Goal: Transaction & Acquisition: Purchase product/service

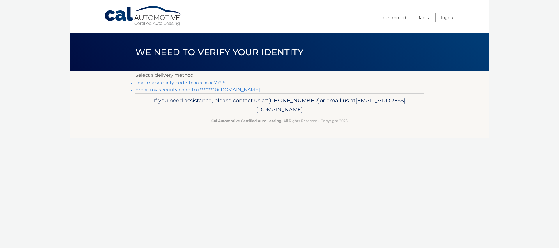
click at [172, 82] on link "Text my security code to xxx-xxx-7795" at bounding box center [180, 83] width 90 height 6
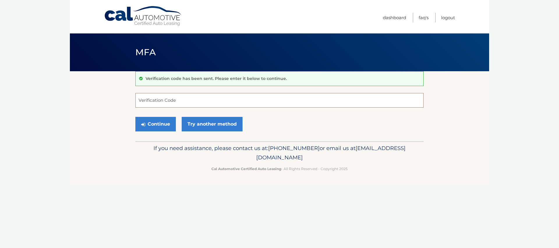
click at [142, 101] on input "Verification Code" at bounding box center [279, 100] width 288 height 15
type input "012790"
click at [154, 124] on button "Continue" at bounding box center [155, 124] width 40 height 15
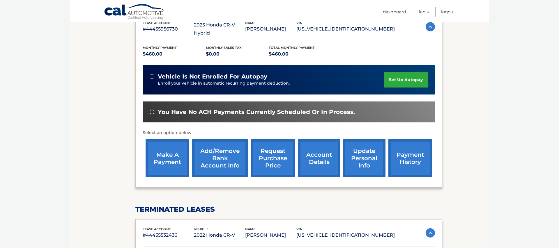
scroll to position [114, 0]
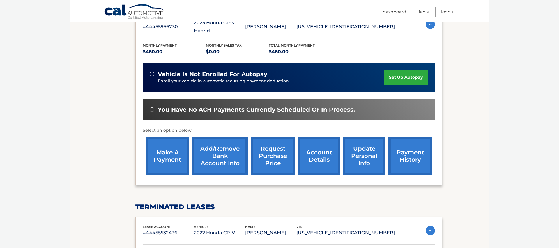
click at [166, 145] on link "make a payment" at bounding box center [167, 156] width 44 height 38
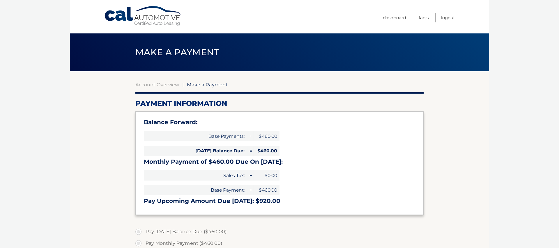
select select "MTJkNzU1NGQtZTgyYy00YjhhLTg0YjEtYmI3NmE5MDIzZDJl"
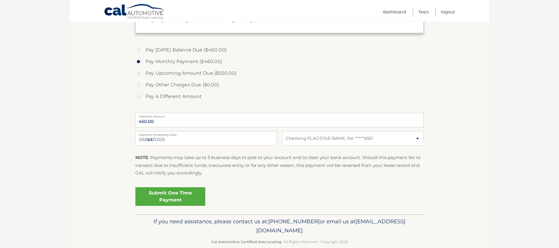
scroll to position [192, 0]
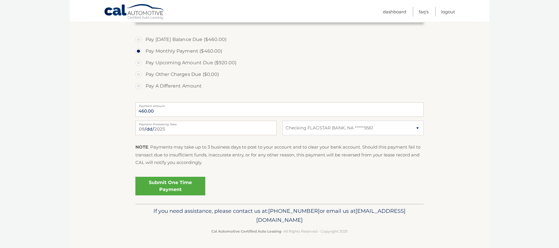
click at [168, 184] on link "Submit One Time Payment" at bounding box center [170, 186] width 70 height 19
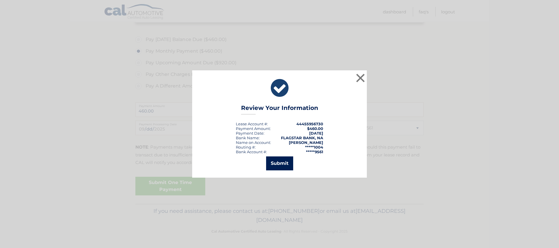
click at [278, 163] on button "Submit" at bounding box center [279, 164] width 27 height 14
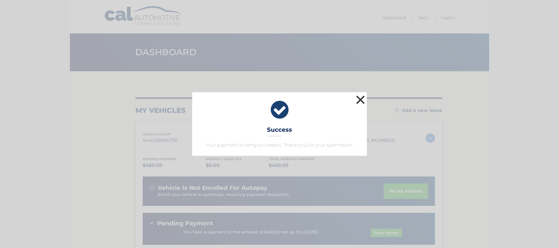
click at [358, 99] on button "×" at bounding box center [360, 100] width 12 height 12
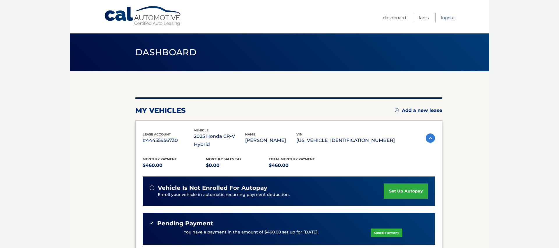
click at [447, 17] on link "Logout" at bounding box center [448, 18] width 14 height 10
